Goal: Information Seeking & Learning: Learn about a topic

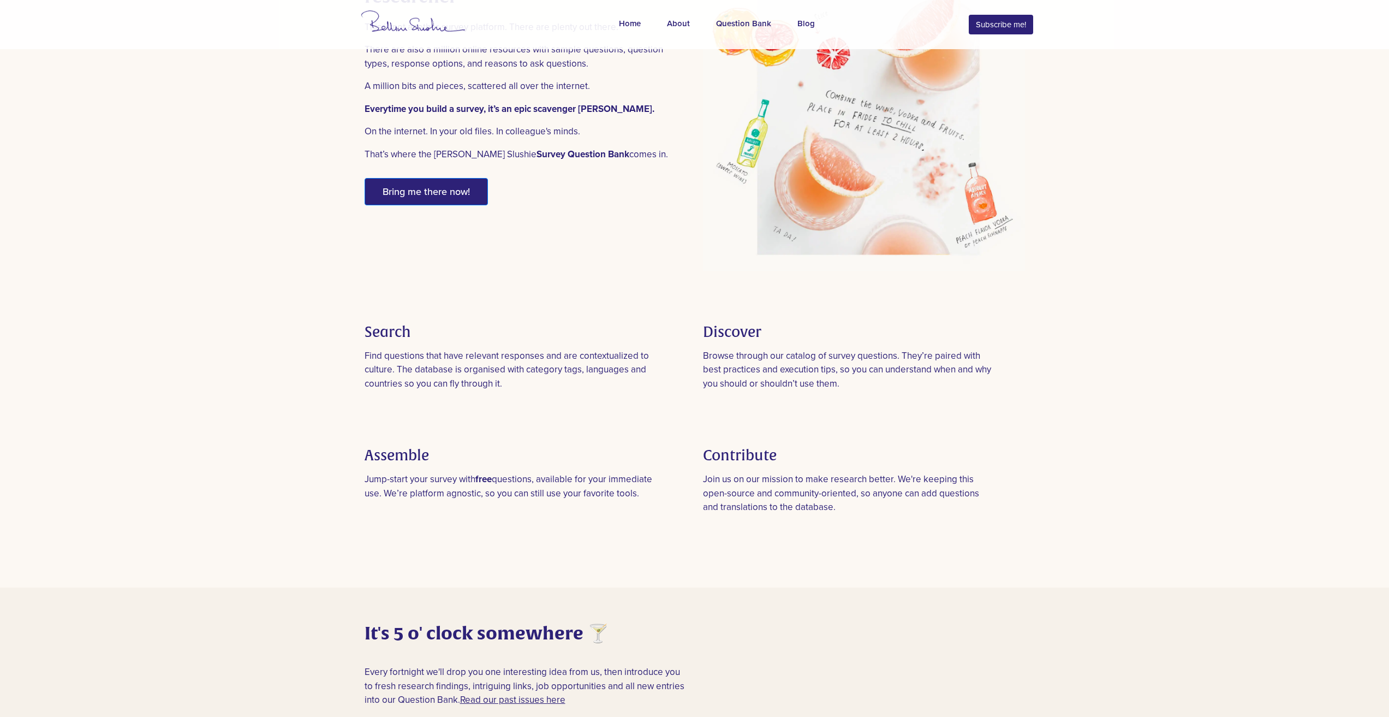
scroll to position [546, 0]
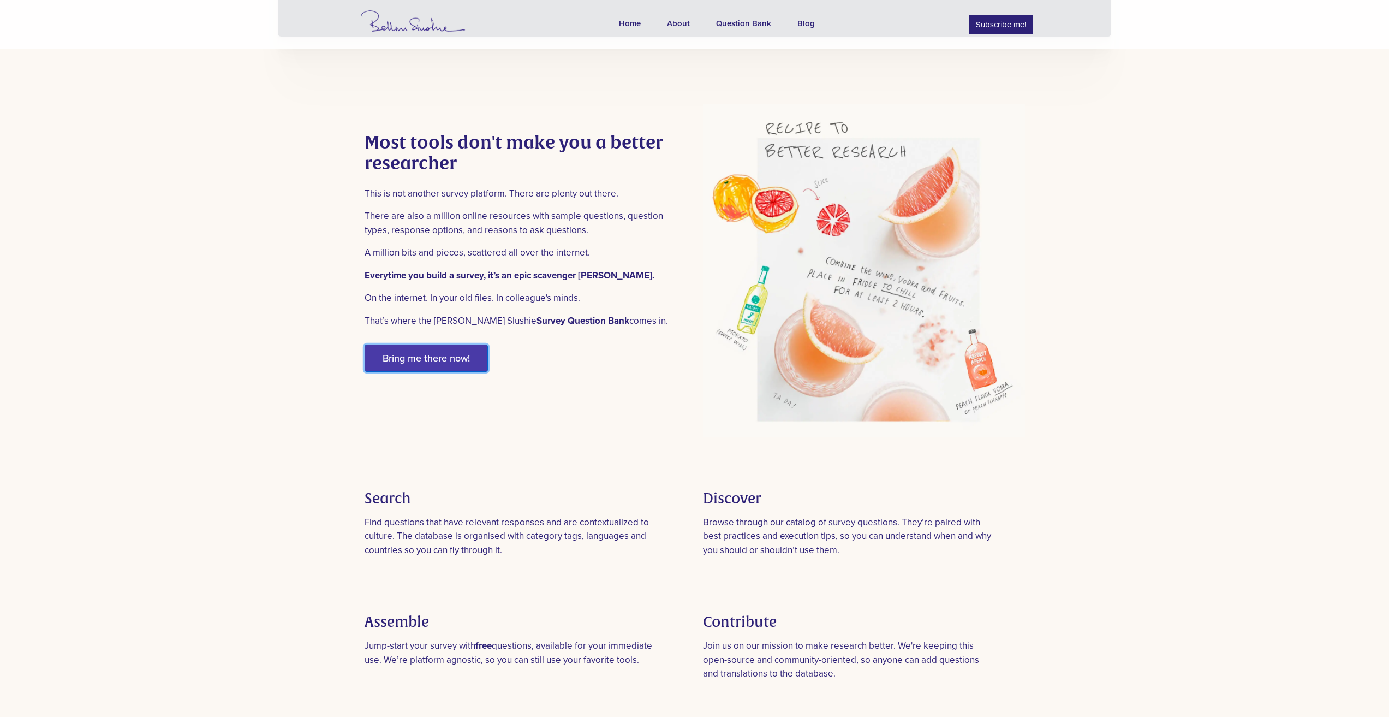
click at [423, 352] on button "Bring me there now!" at bounding box center [426, 357] width 123 height 27
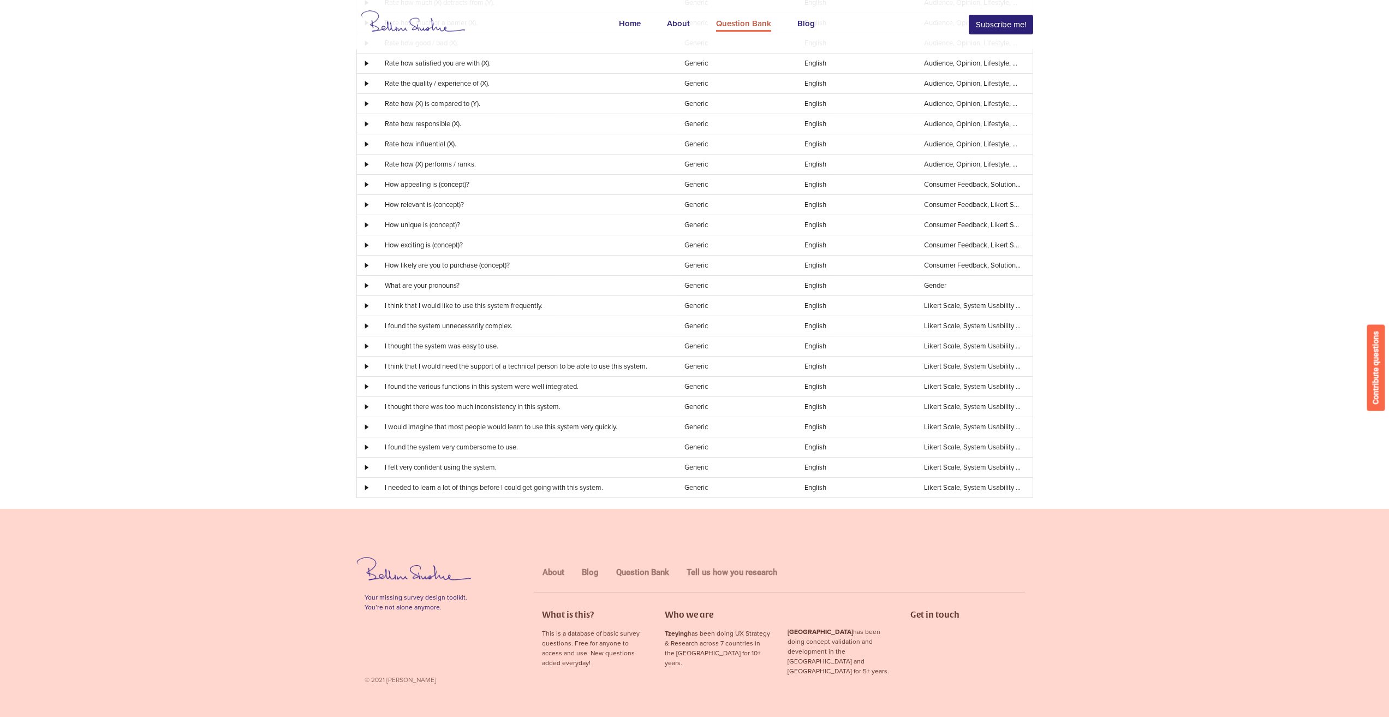
scroll to position [2361, 0]
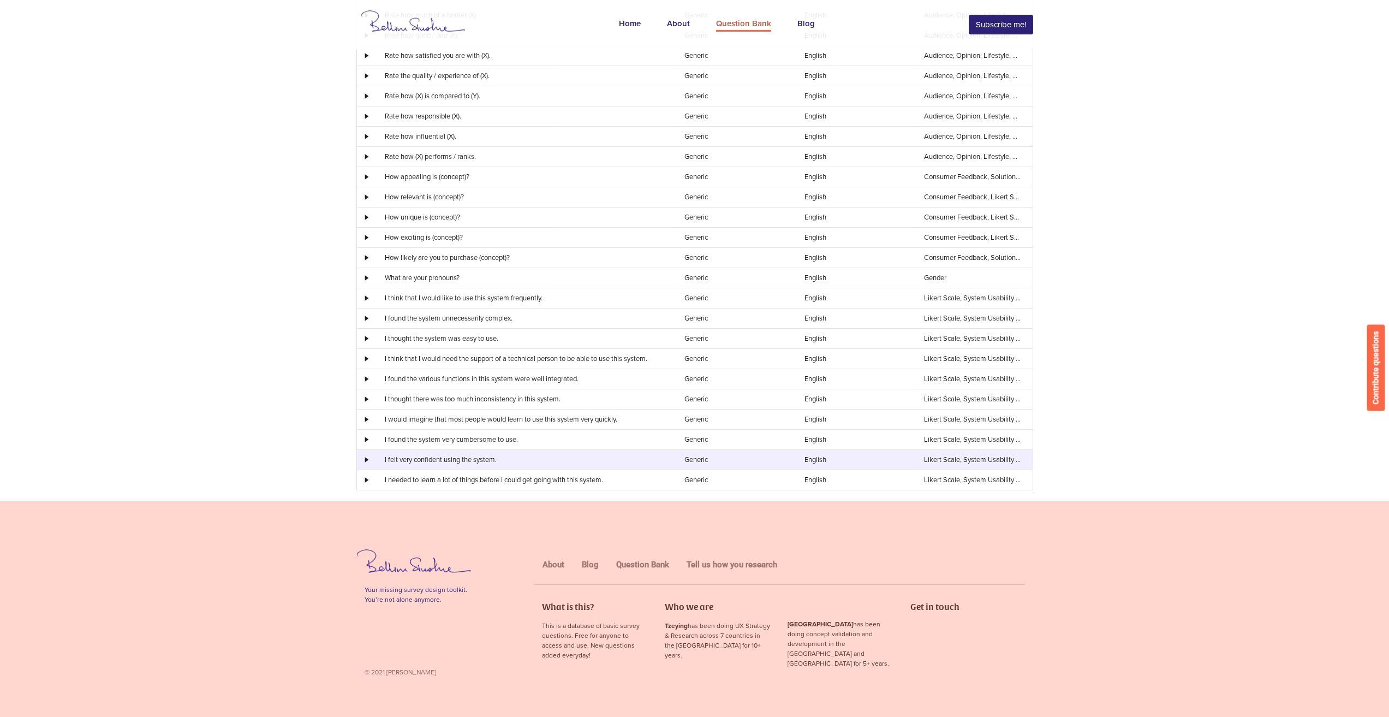
click at [514, 466] on td "I felt very confident using the system." at bounding box center [523, 459] width 300 height 20
click at [488, 459] on td "I felt very confident using the system." at bounding box center [523, 459] width 300 height 20
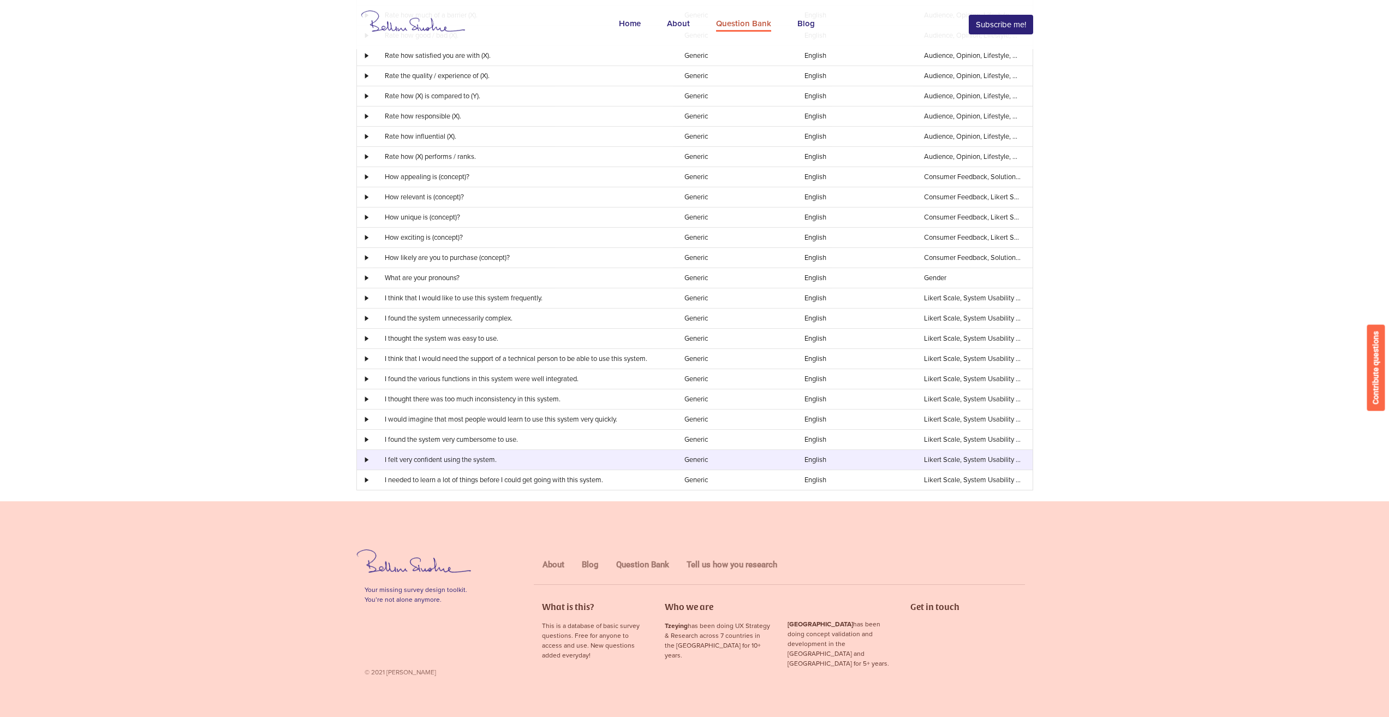
click at [368, 458] on div at bounding box center [365, 459] width 16 height 5
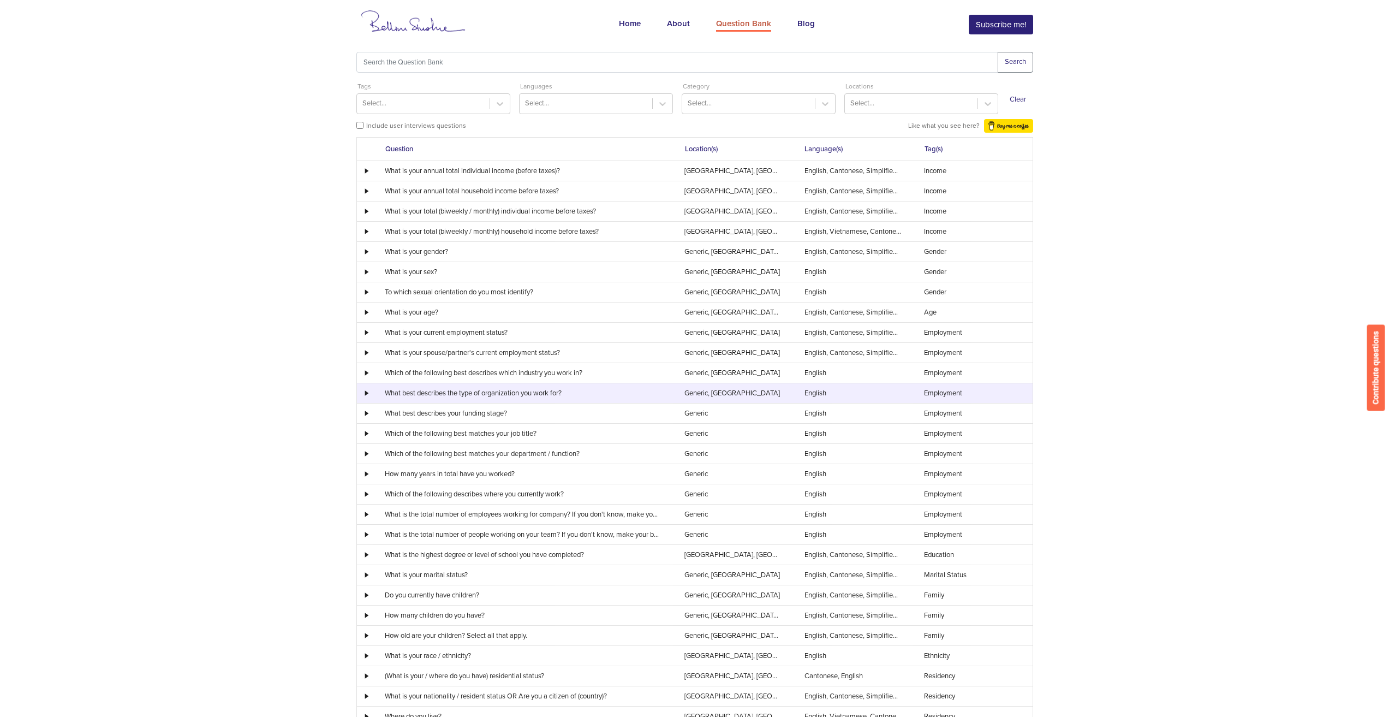
scroll to position [0, 0]
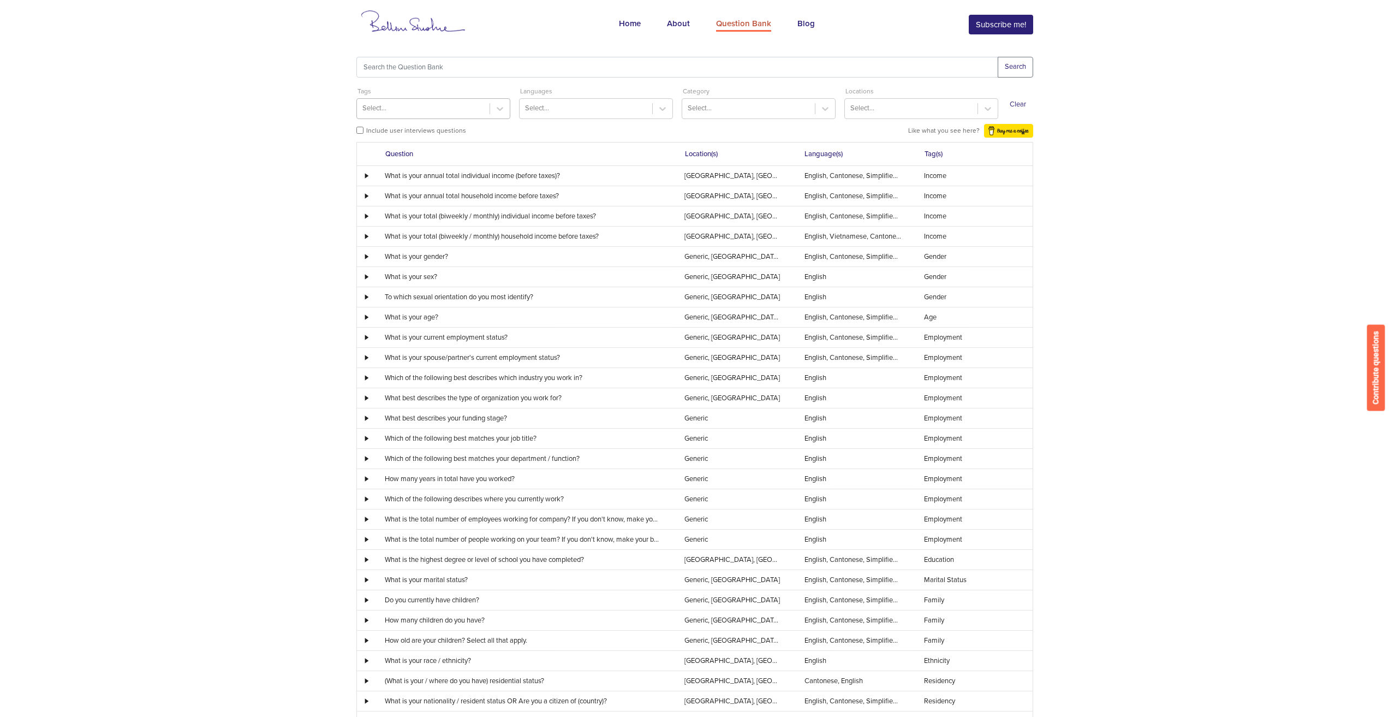
click at [458, 112] on div "Select..." at bounding box center [423, 108] width 133 height 17
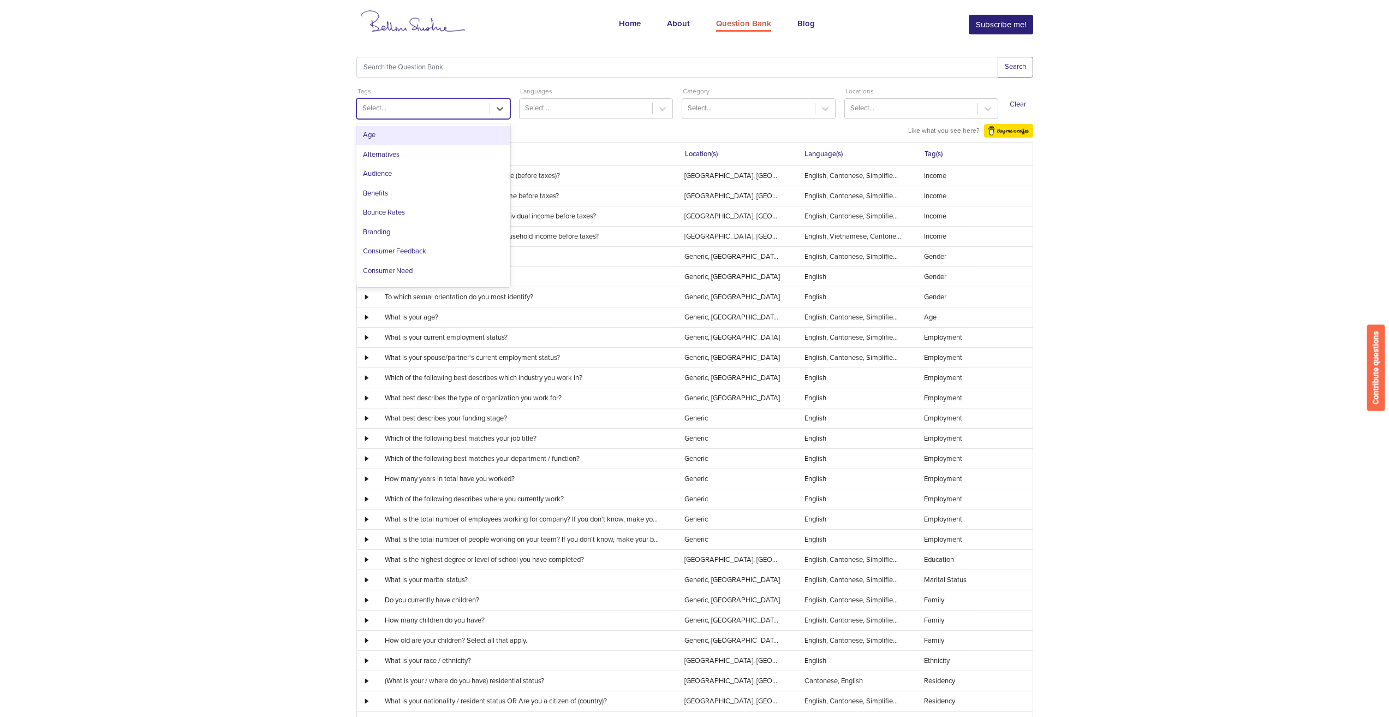
click at [462, 109] on div "Select..." at bounding box center [423, 108] width 133 height 17
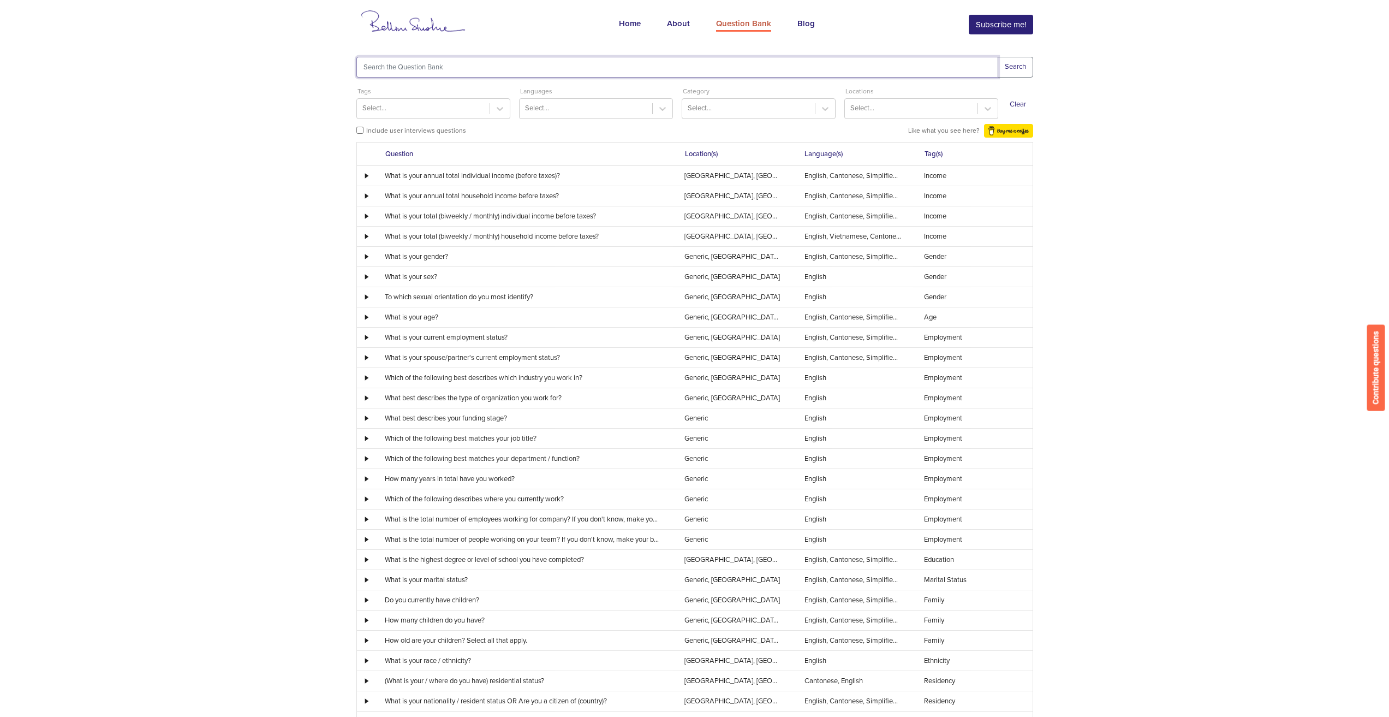
click at [699, 63] on input "text" at bounding box center [677, 67] width 642 height 21
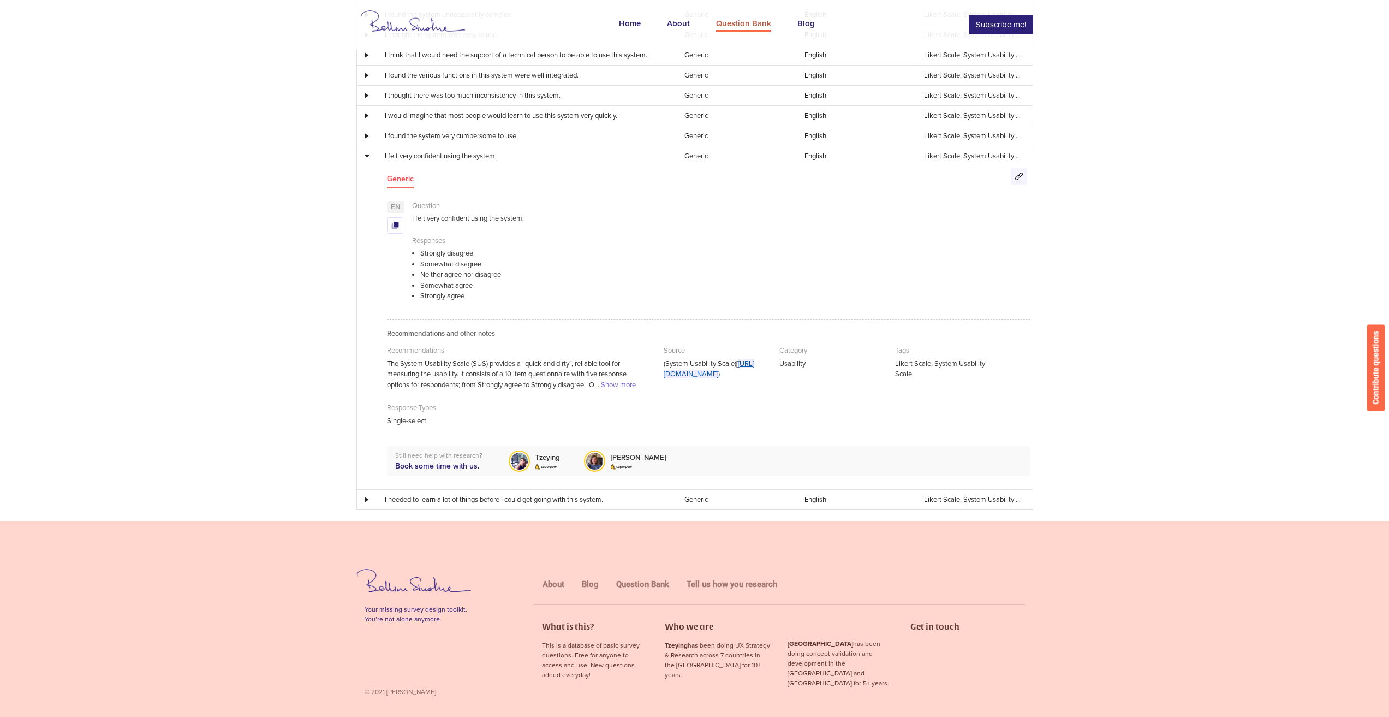
scroll to position [2697, 0]
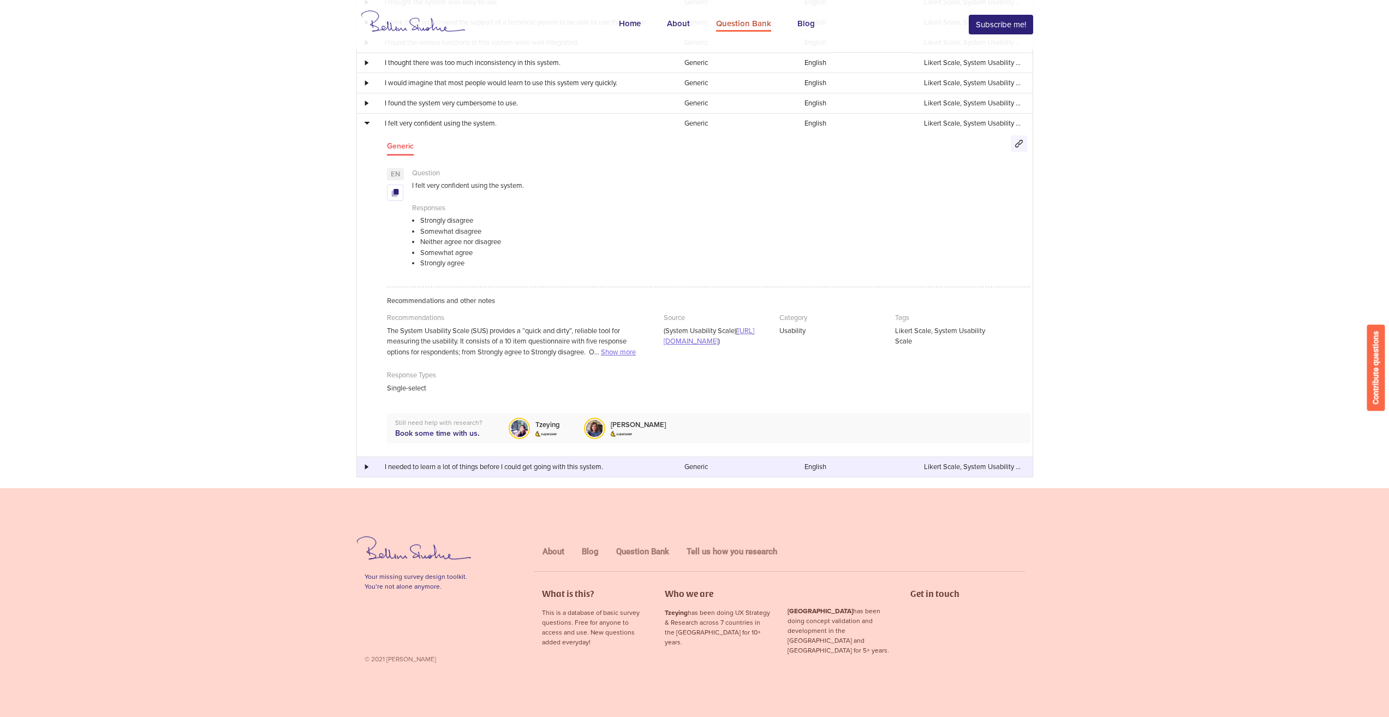
click at [866, 476] on td "English" at bounding box center [853, 466] width 120 height 20
click at [636, 556] on link "Question Bank" at bounding box center [642, 551] width 53 height 10
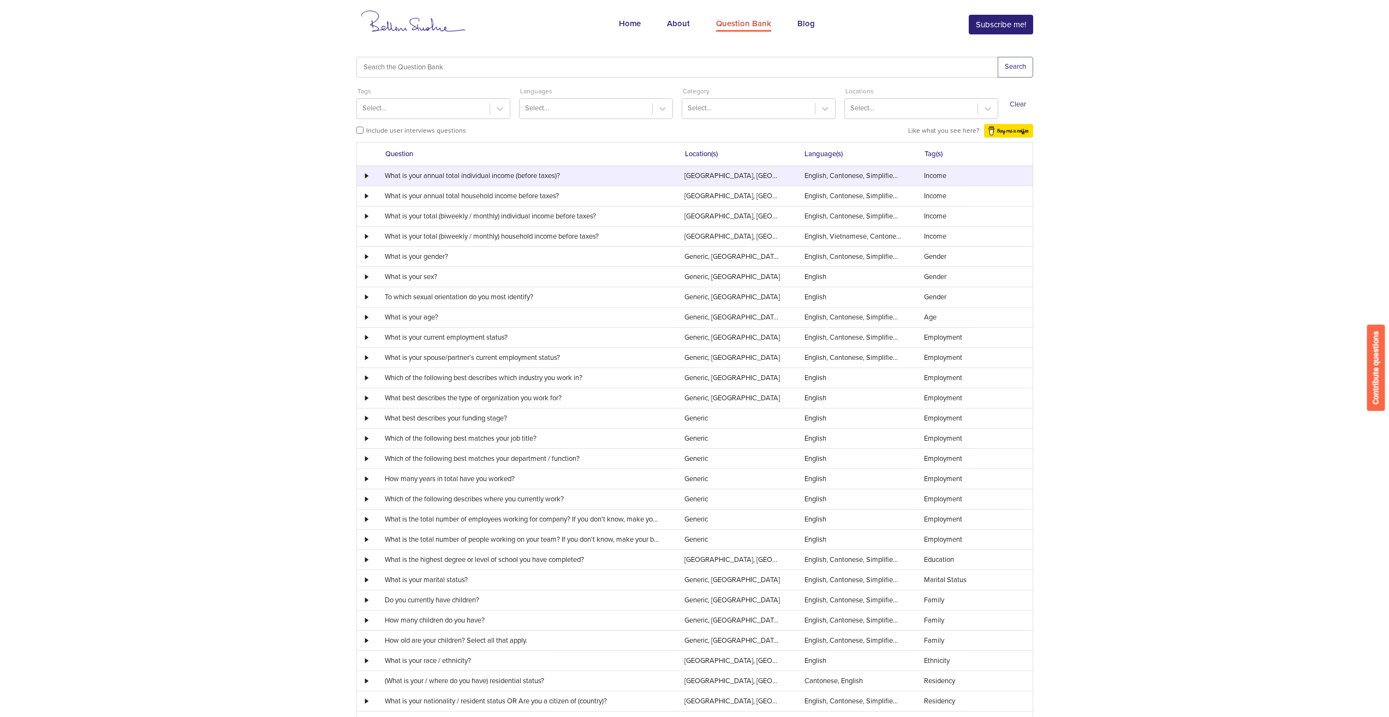
click at [370, 175] on div at bounding box center [365, 175] width 16 height 5
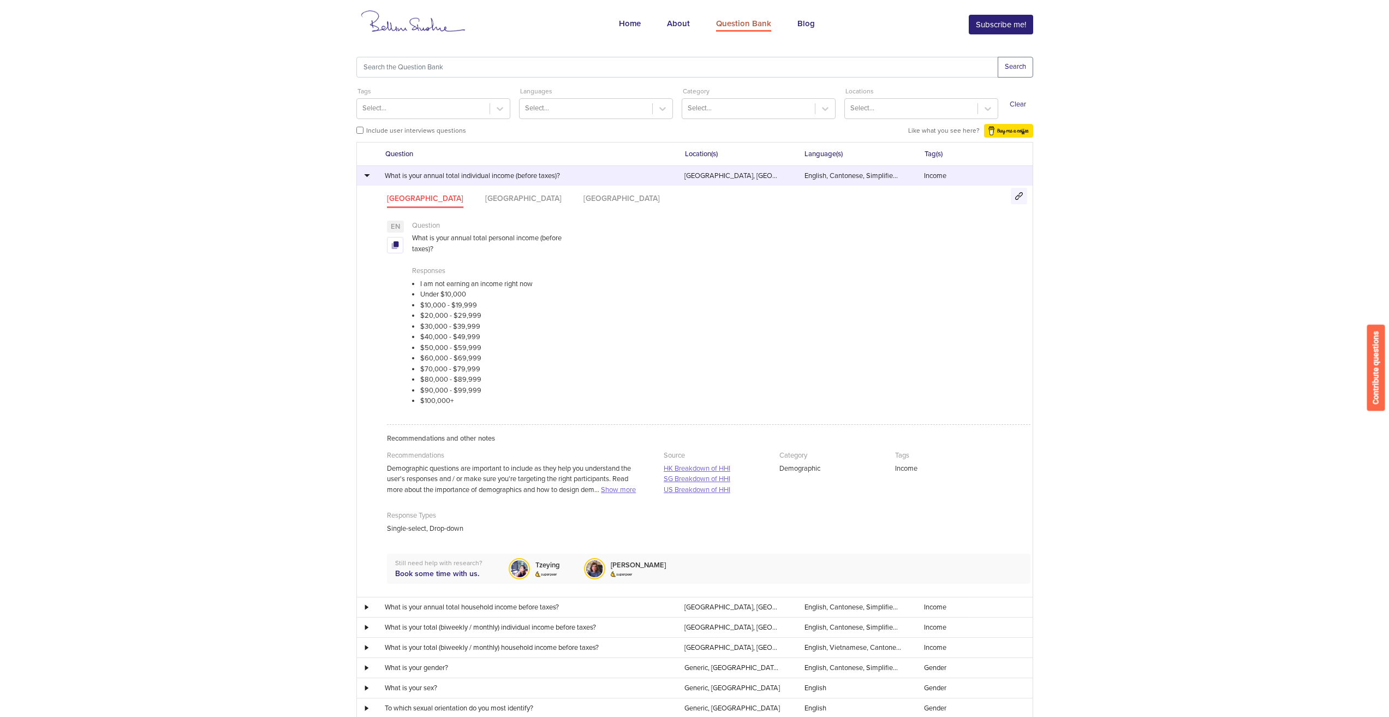
click at [370, 175] on div at bounding box center [365, 175] width 16 height 6
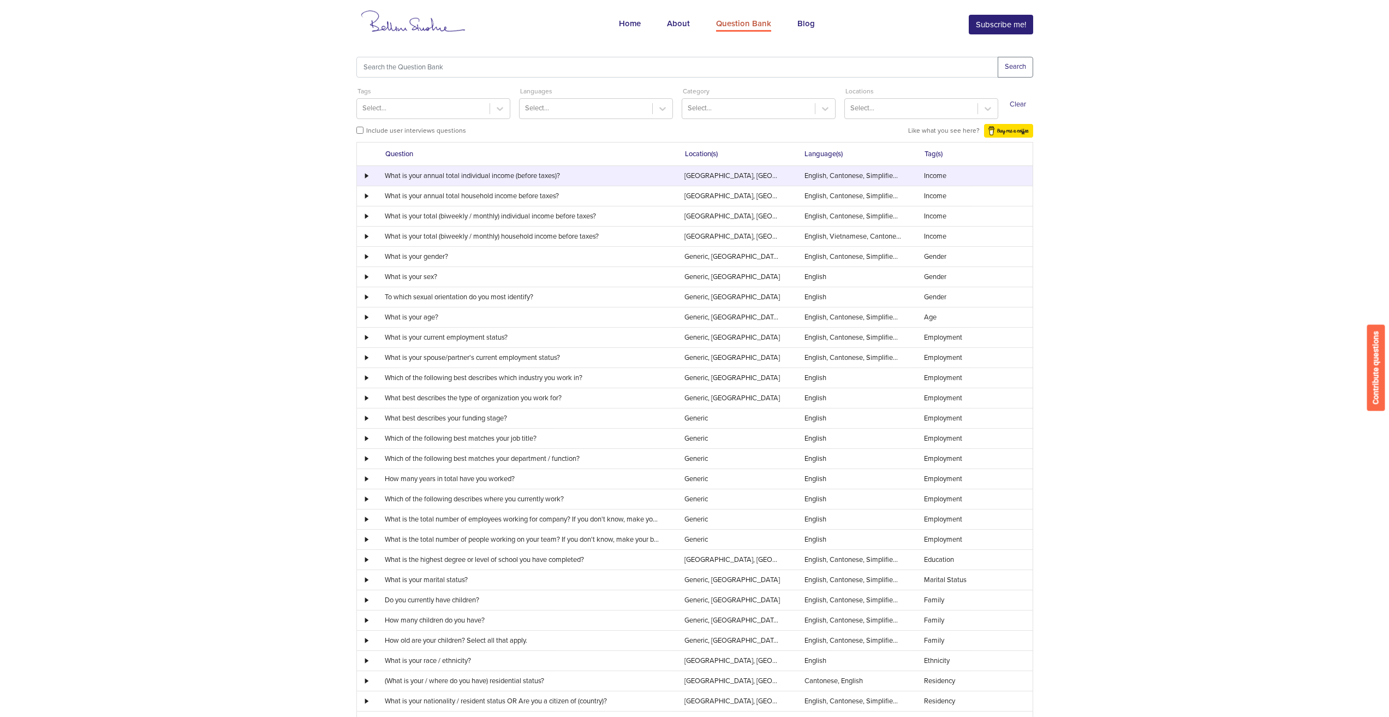
click at [371, 174] on div at bounding box center [365, 175] width 16 height 5
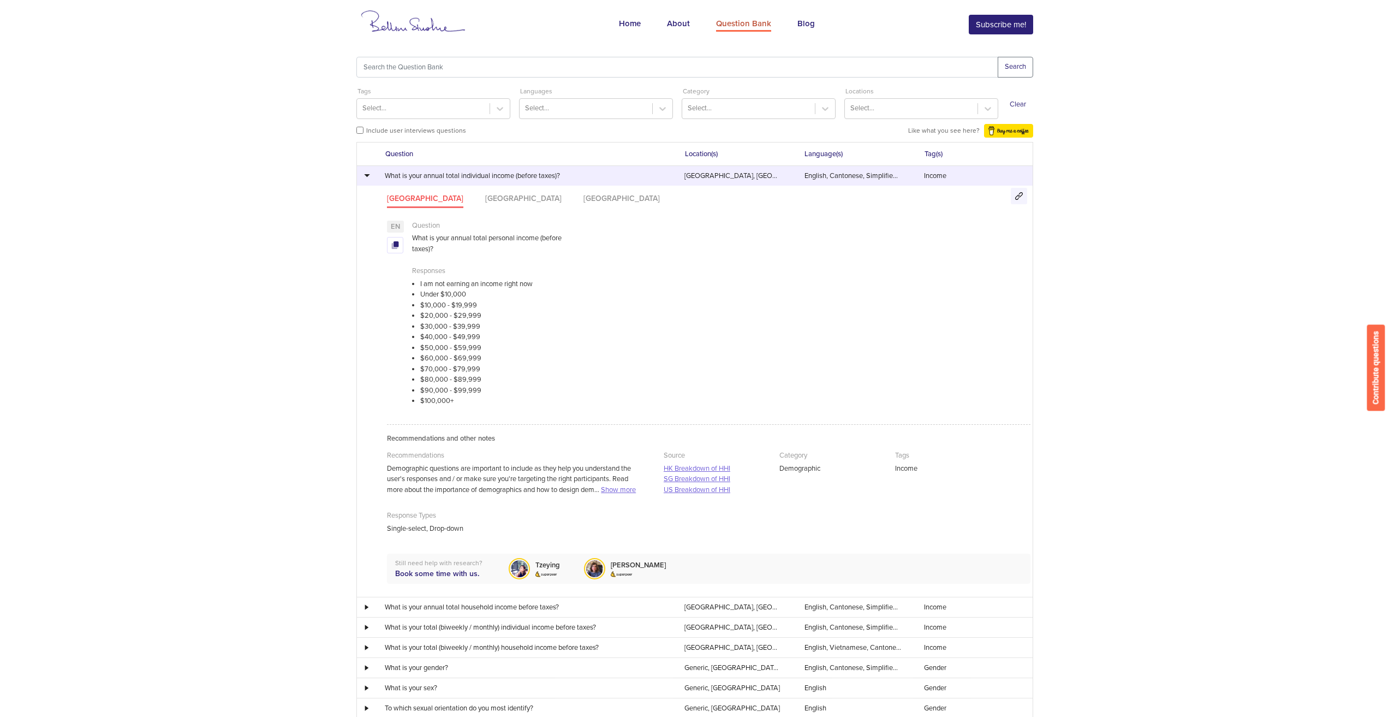
click at [371, 174] on div at bounding box center [365, 175] width 16 height 6
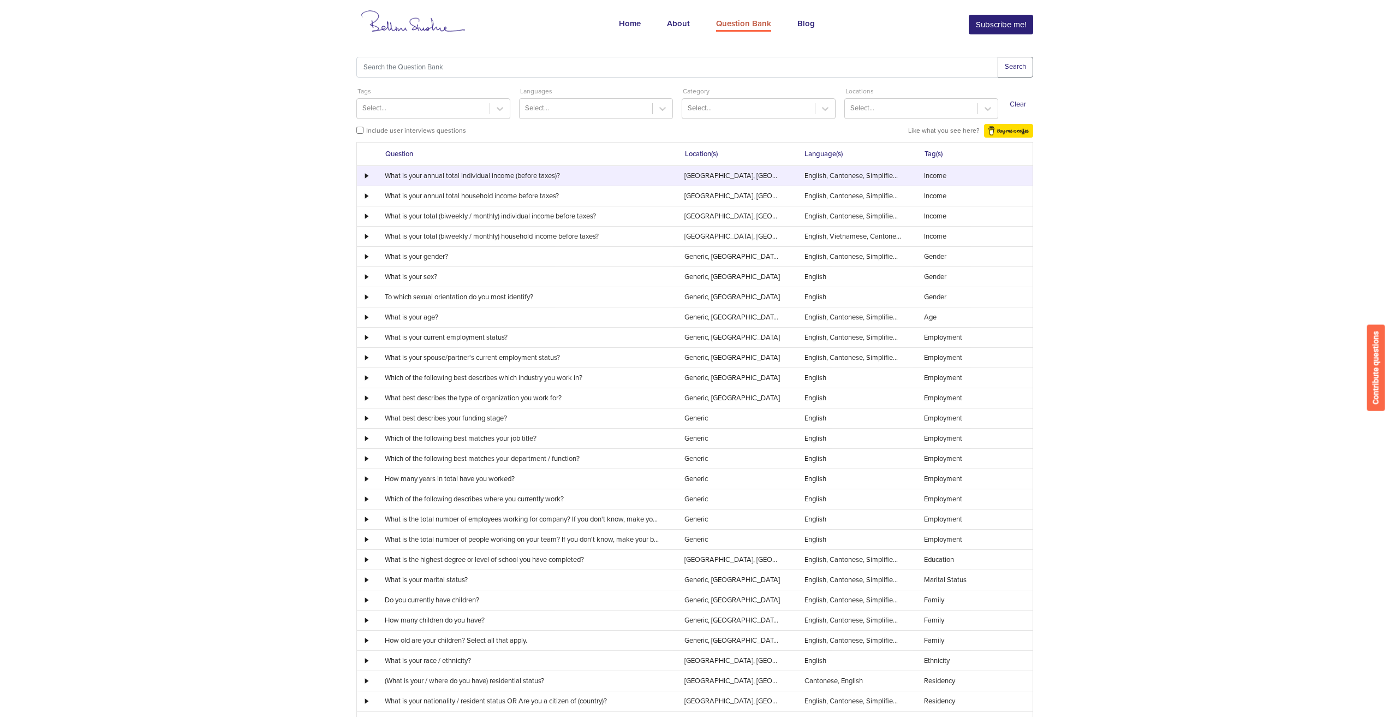
click at [371, 174] on div at bounding box center [365, 175] width 16 height 5
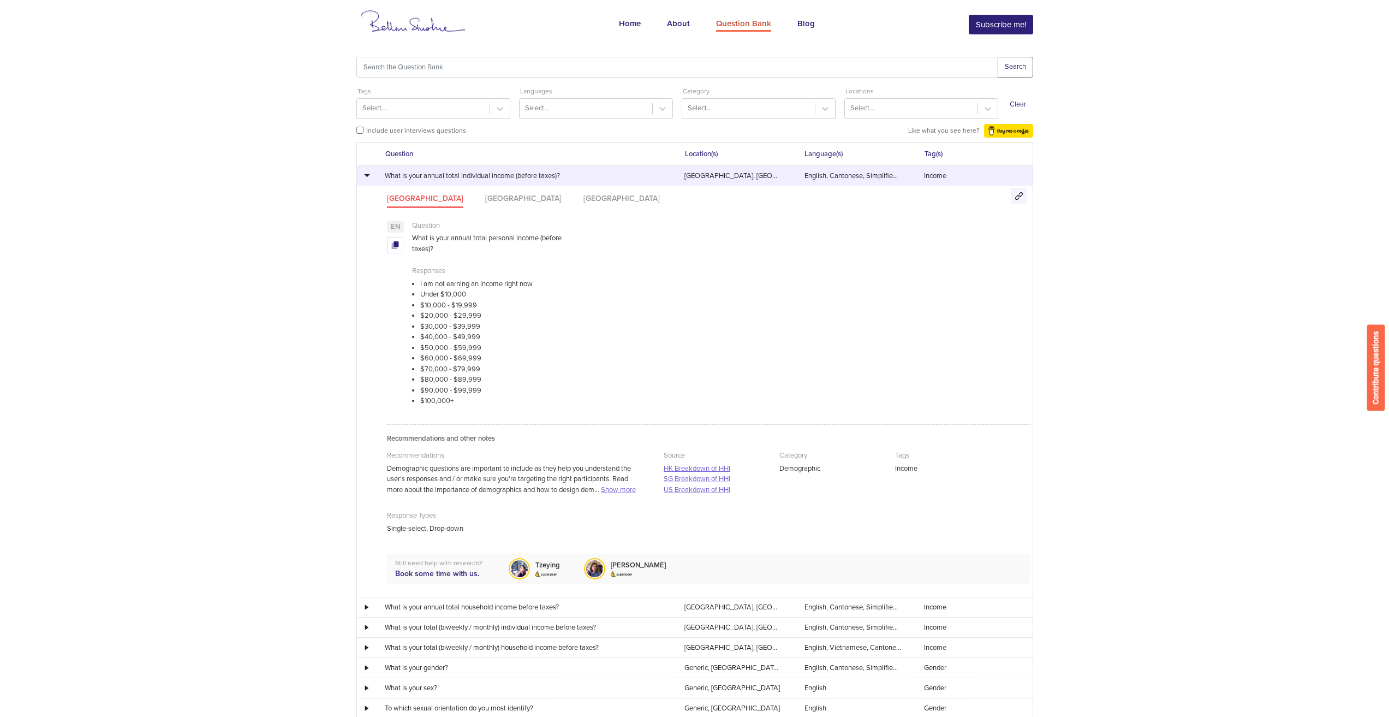
click at [371, 174] on div at bounding box center [365, 175] width 16 height 6
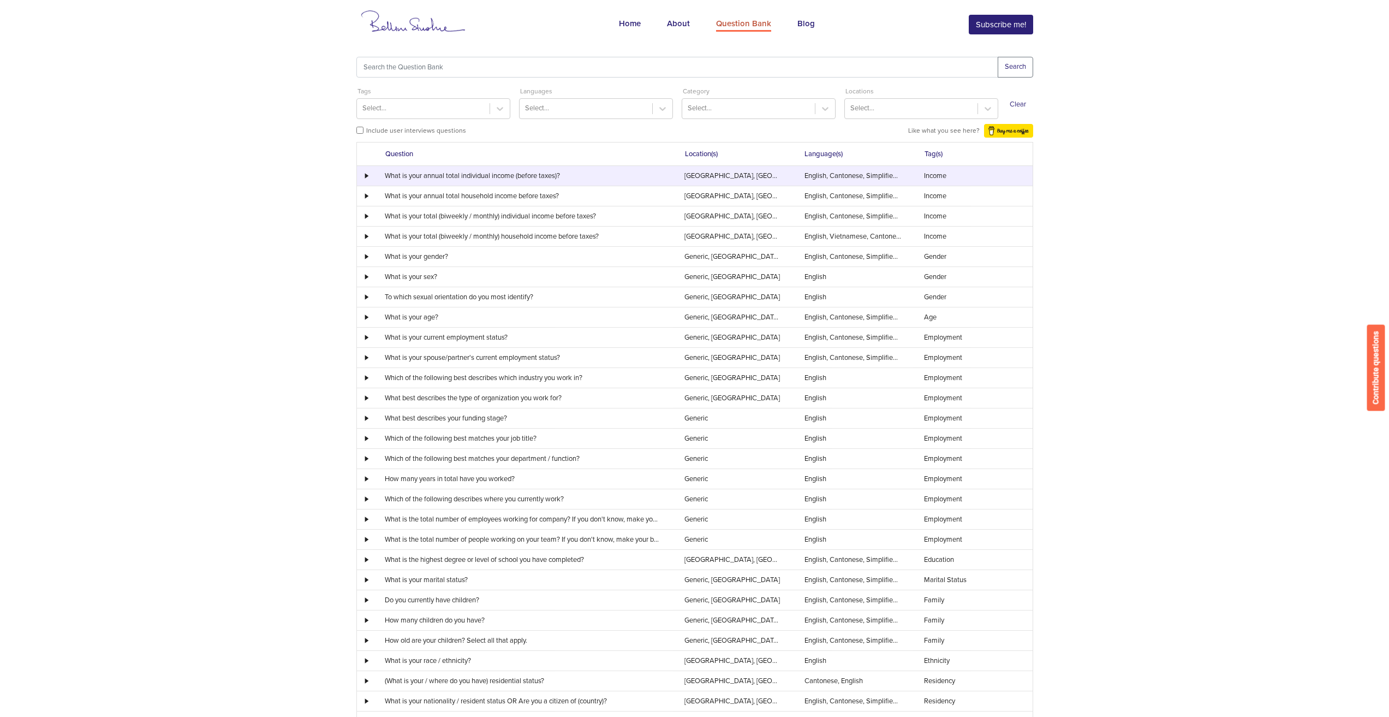
click at [371, 174] on div at bounding box center [365, 175] width 16 height 5
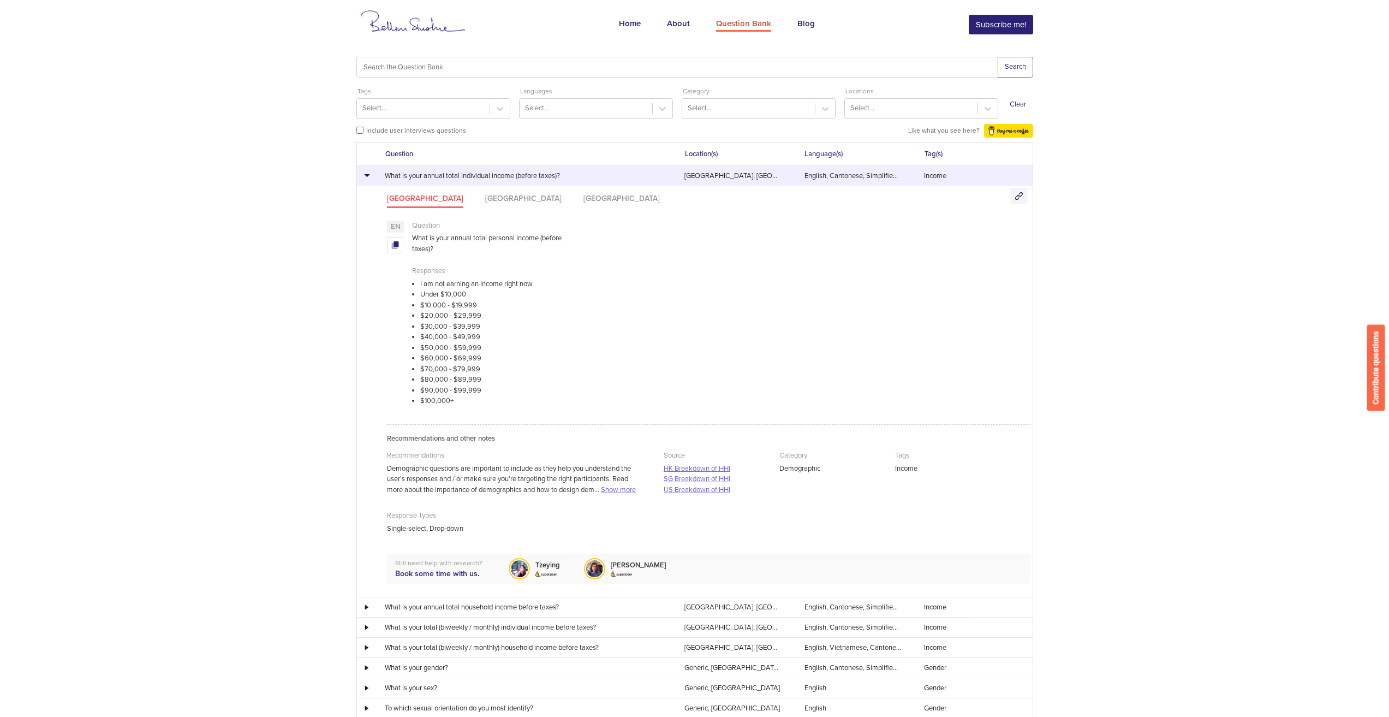
click at [371, 174] on div at bounding box center [365, 175] width 16 height 6
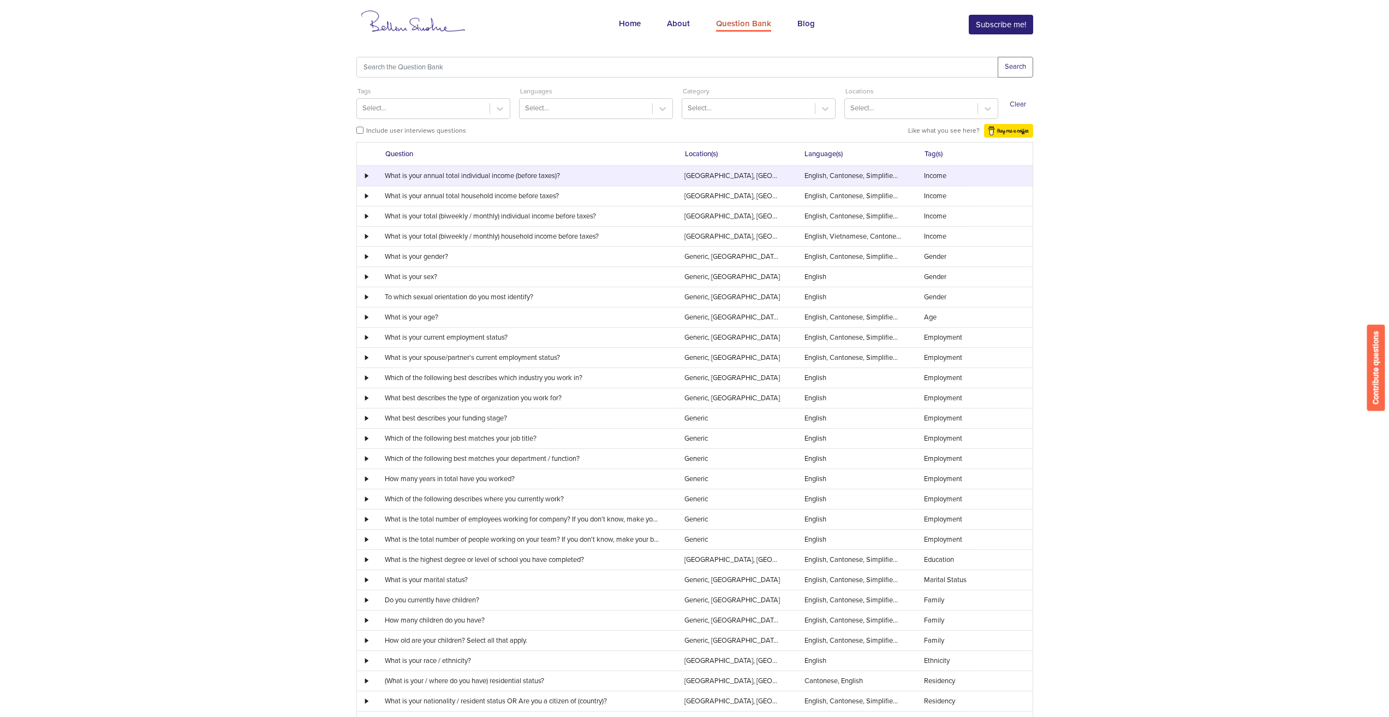
click at [371, 174] on div at bounding box center [365, 175] width 16 height 5
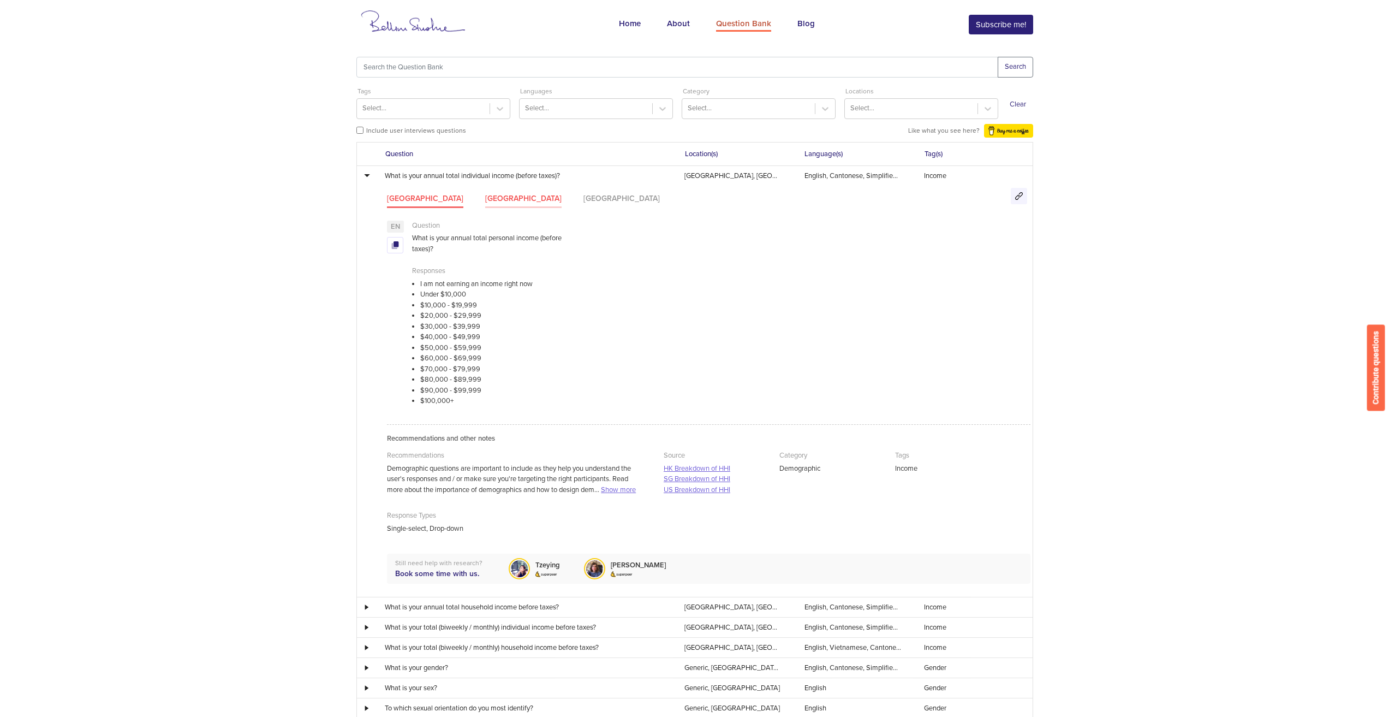
click at [485, 200] on li "[GEOGRAPHIC_DATA]" at bounding box center [523, 200] width 76 height 15
click at [556, 201] on ul "[GEOGRAPHIC_DATA] [GEOGRAPHIC_DATA] [GEOGRAPHIC_DATA]" at bounding box center [708, 199] width 643 height 15
click at [583, 201] on li "[GEOGRAPHIC_DATA]" at bounding box center [621, 200] width 76 height 15
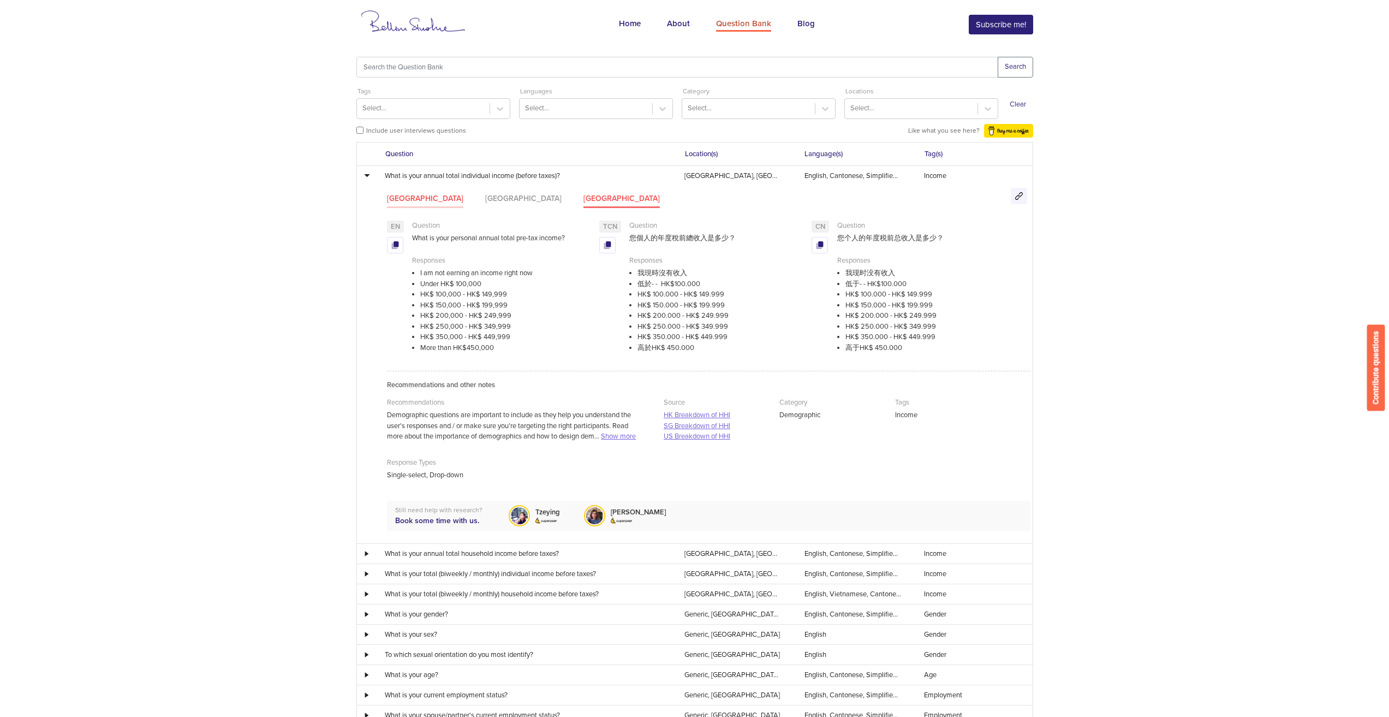
click at [424, 203] on li "[GEOGRAPHIC_DATA]" at bounding box center [425, 200] width 76 height 15
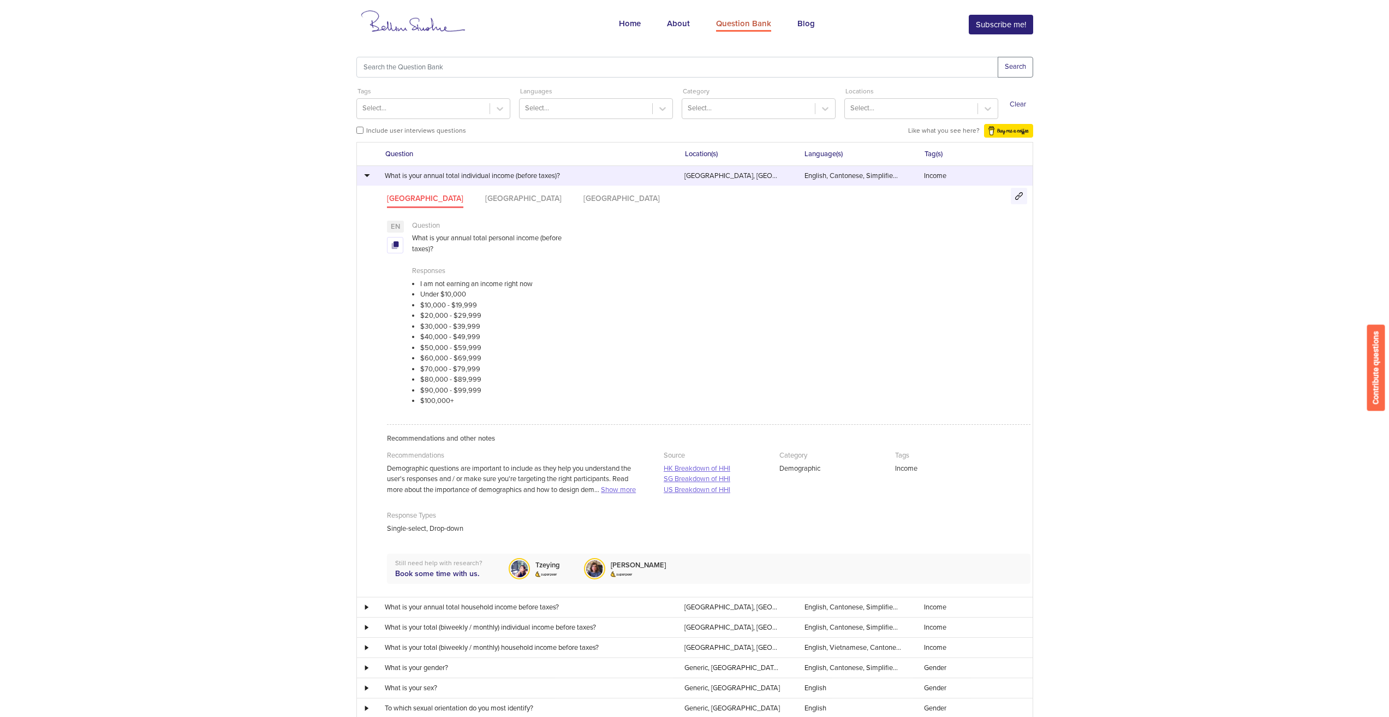
click at [367, 174] on div at bounding box center [365, 175] width 16 height 6
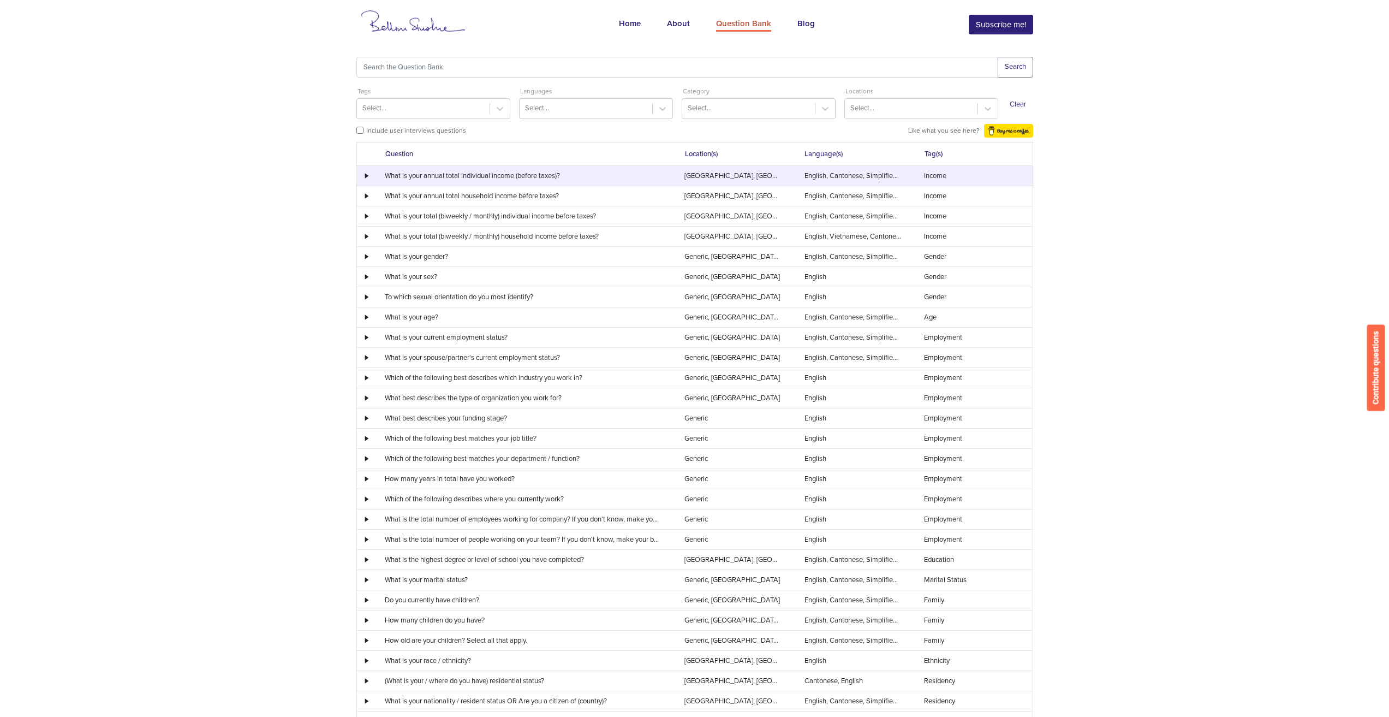
click at [368, 173] on div at bounding box center [365, 175] width 16 height 5
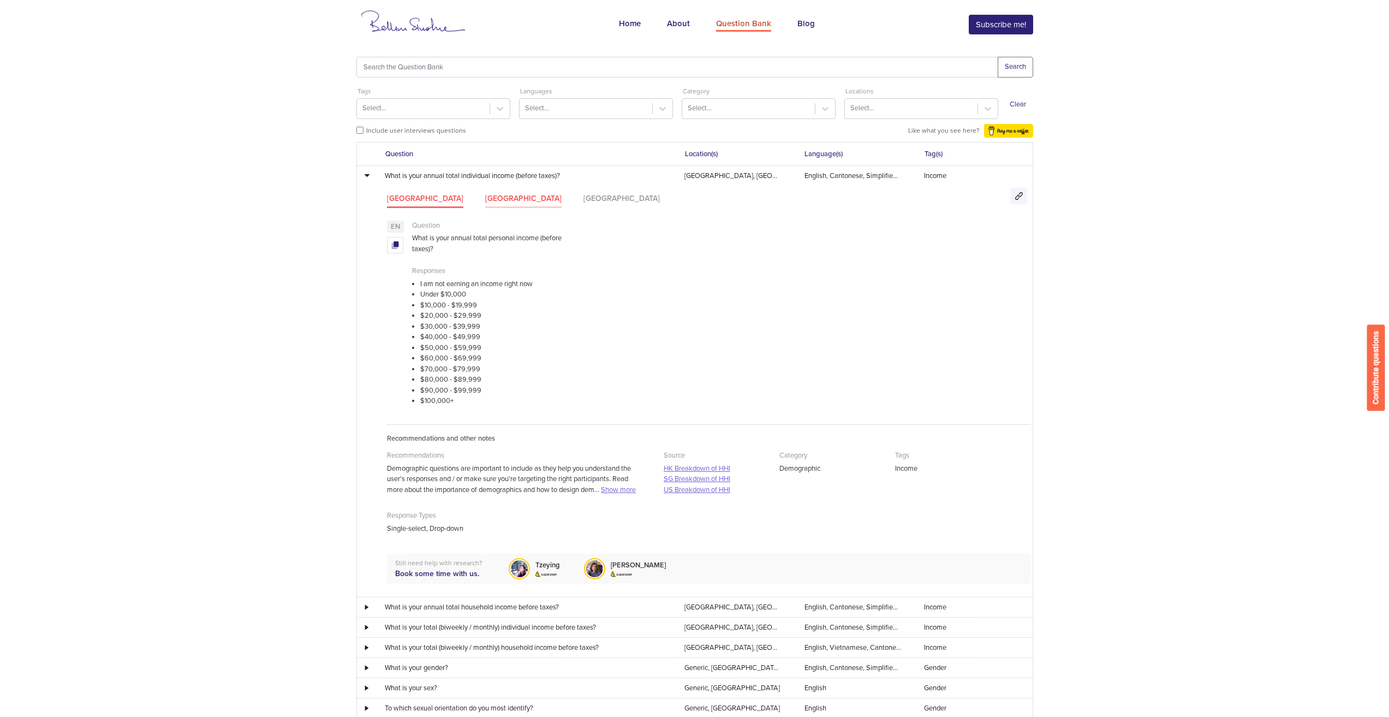
click at [485, 194] on li "[GEOGRAPHIC_DATA]" at bounding box center [523, 200] width 76 height 15
click at [583, 200] on li "[GEOGRAPHIC_DATA]" at bounding box center [621, 200] width 76 height 15
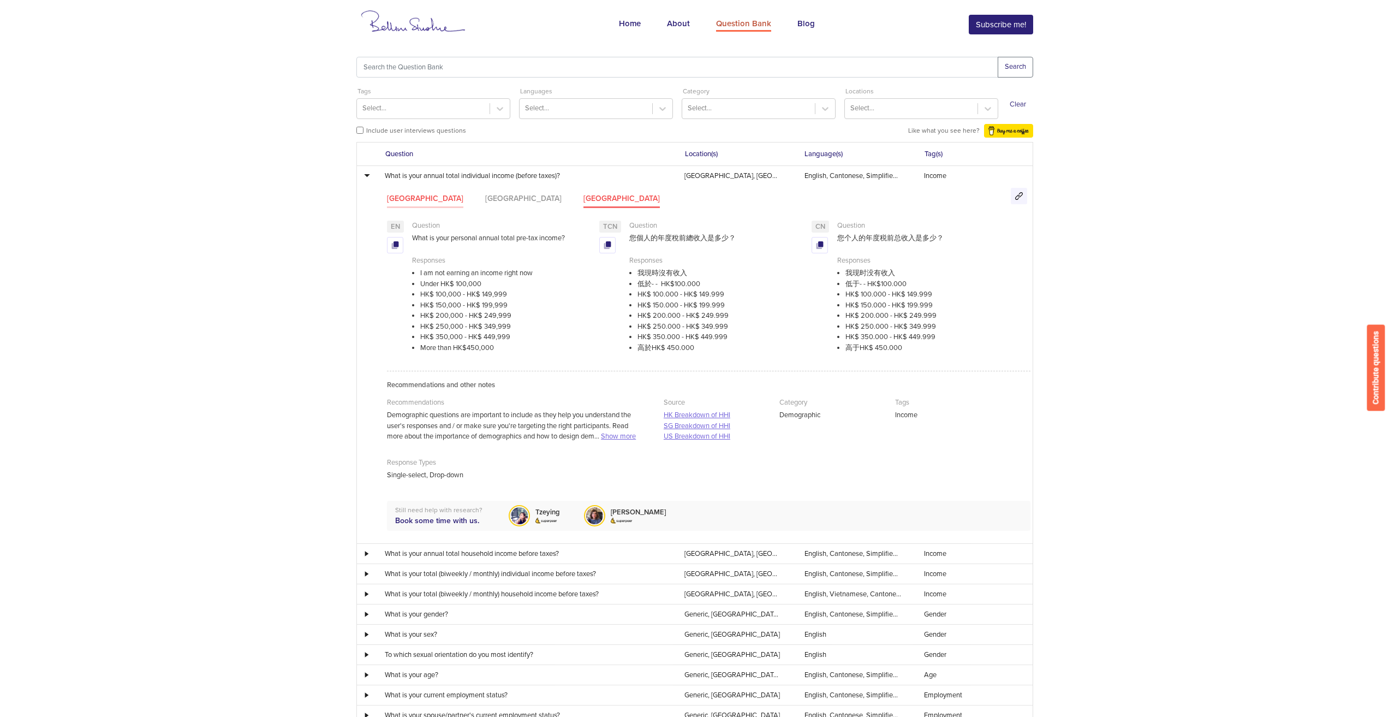
click at [432, 201] on li "[GEOGRAPHIC_DATA]" at bounding box center [425, 200] width 76 height 15
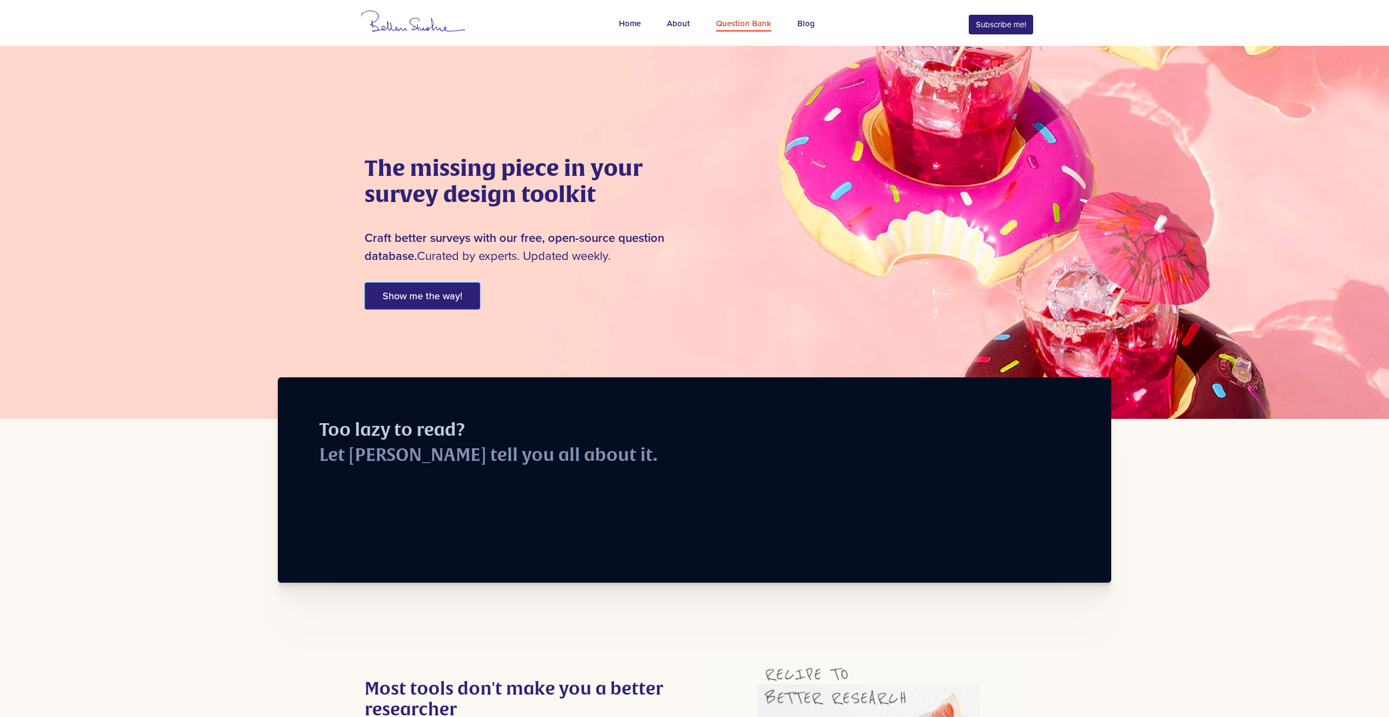
click at [744, 25] on div "Question Bank" at bounding box center [743, 24] width 55 height 14
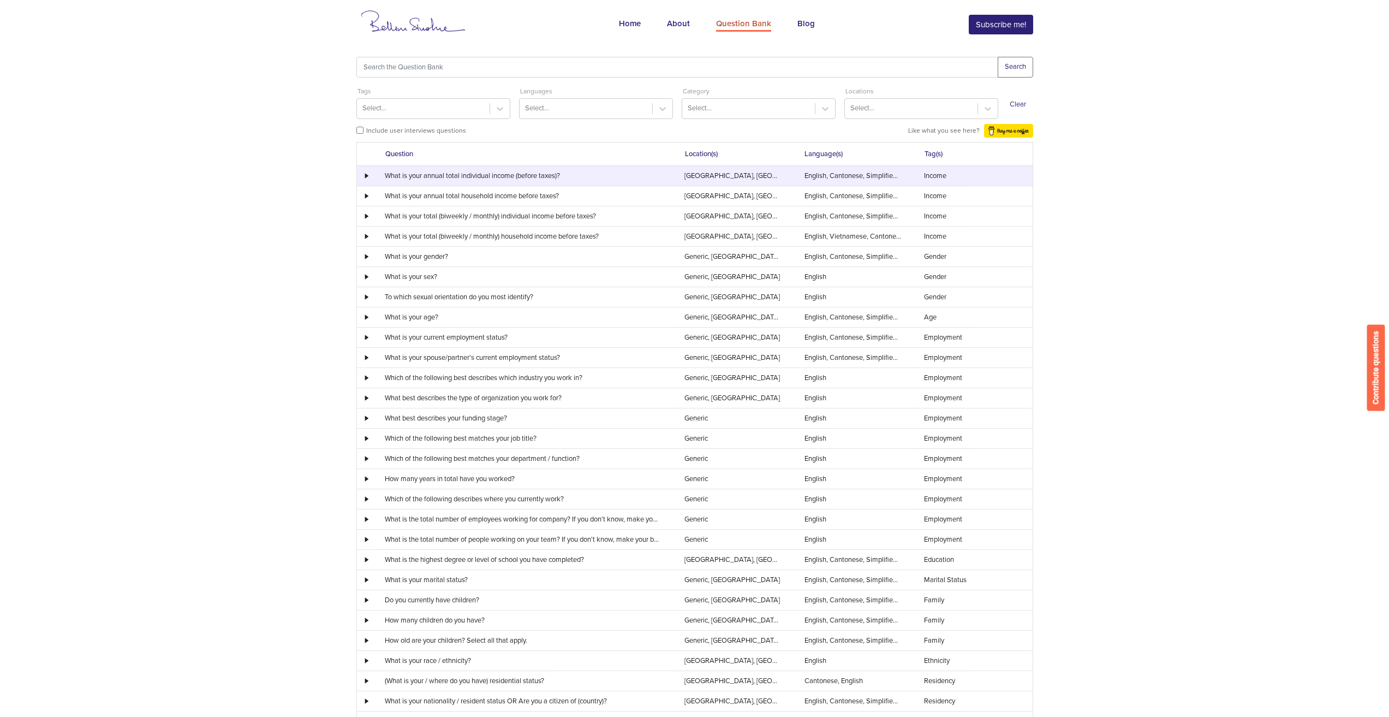
click at [369, 172] on td at bounding box center [365, 176] width 17 height 20
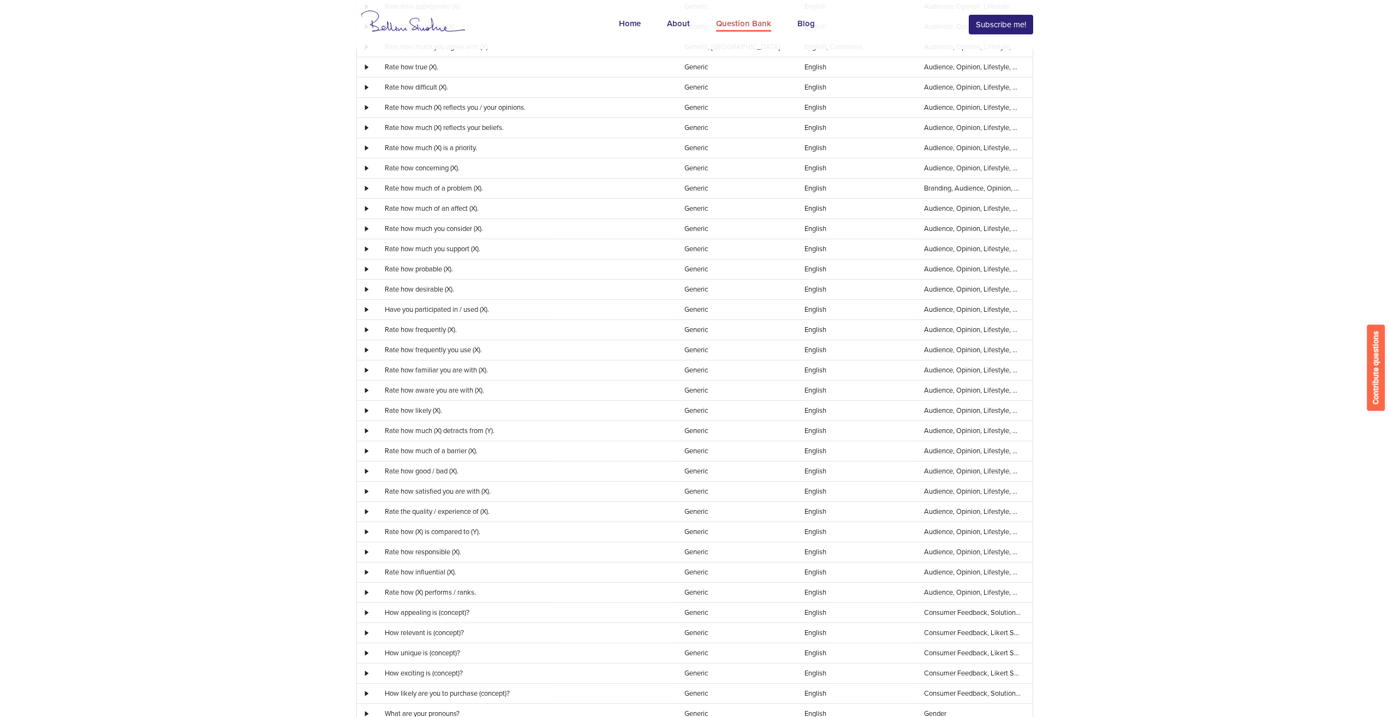
scroll to position [2772, 0]
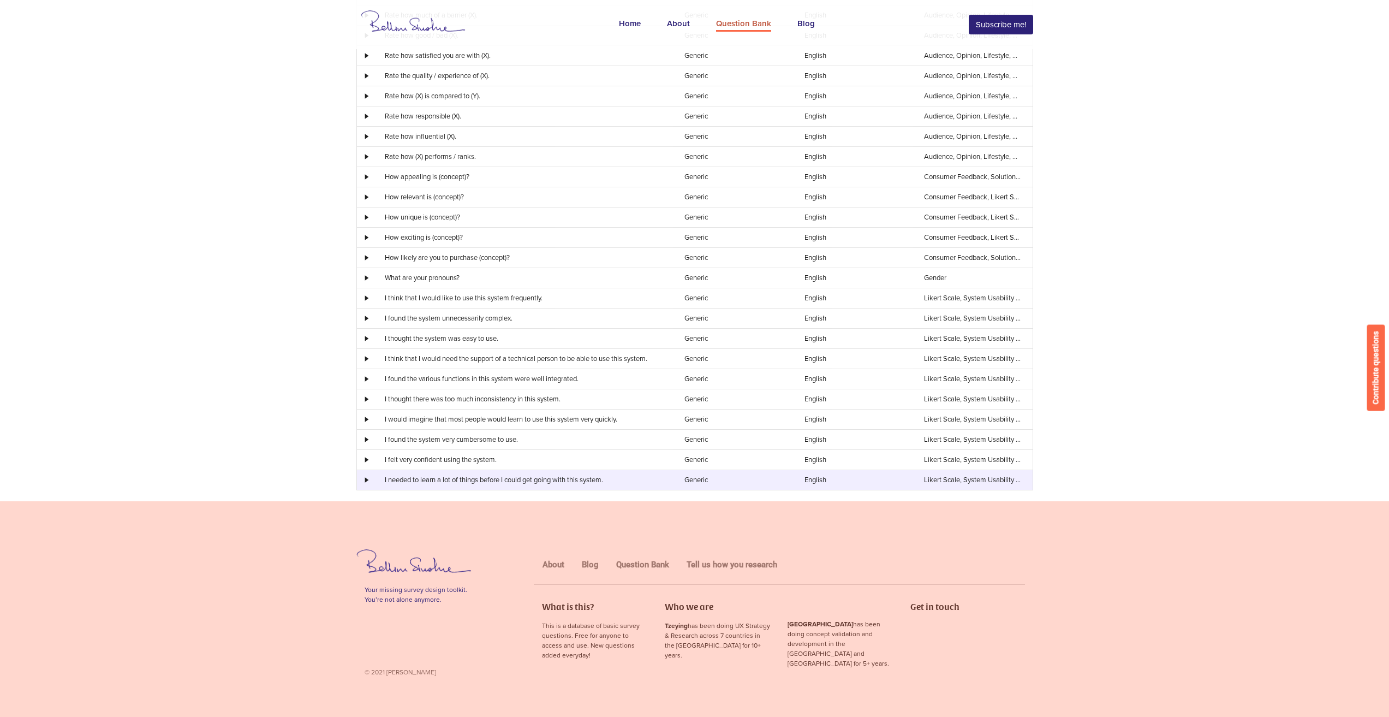
click at [361, 484] on td at bounding box center [365, 479] width 17 height 20
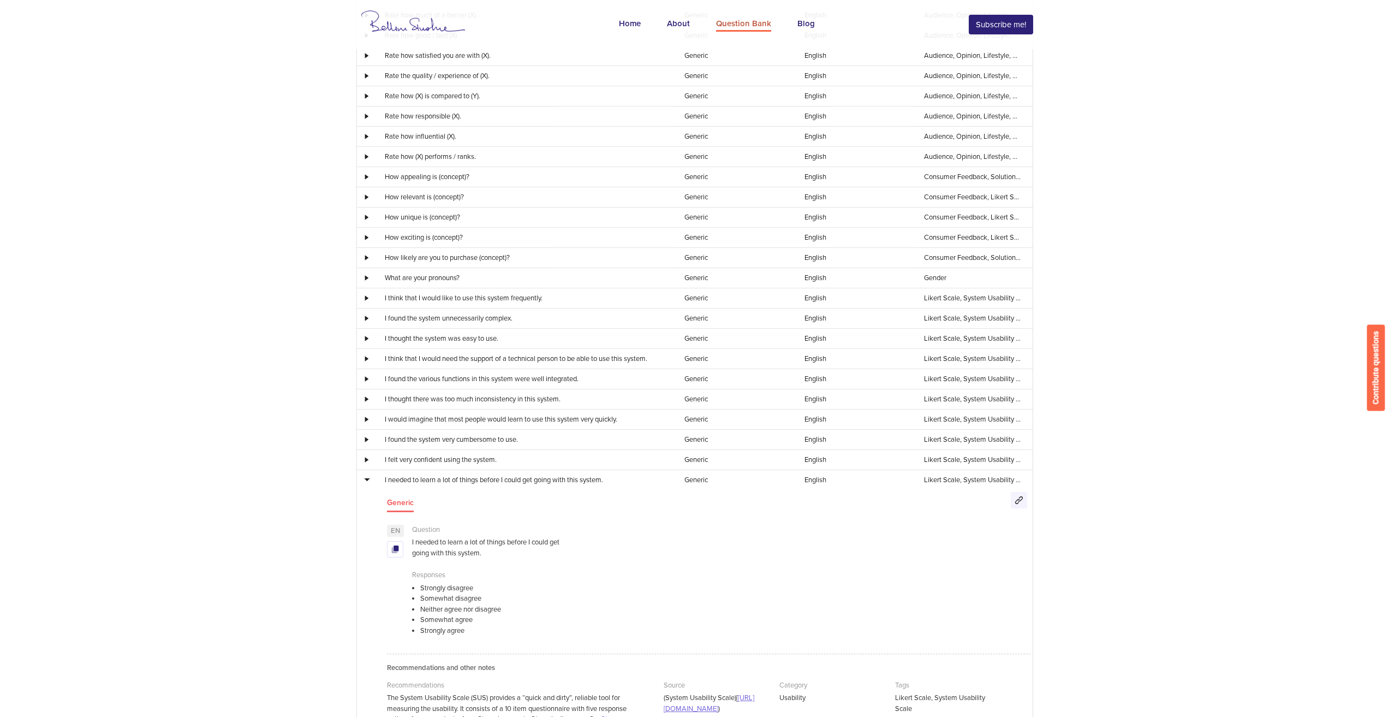
drag, startPoint x: 363, startPoint y: 480, endPoint x: 1040, endPoint y: 502, distance: 677.0
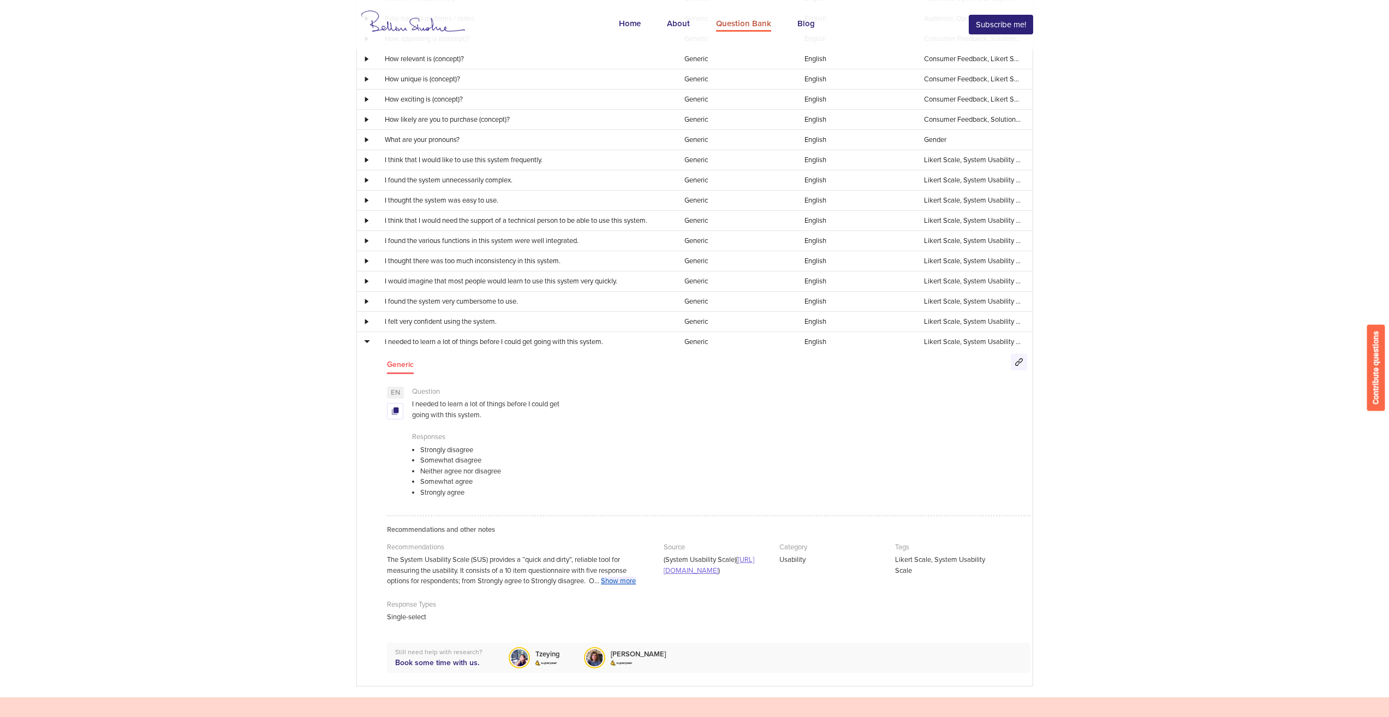
scroll to position [2901, 0]
